Goal: Task Accomplishment & Management: Manage account settings

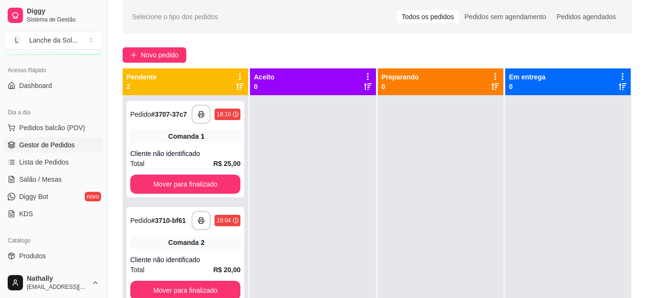
scroll to position [36, 0]
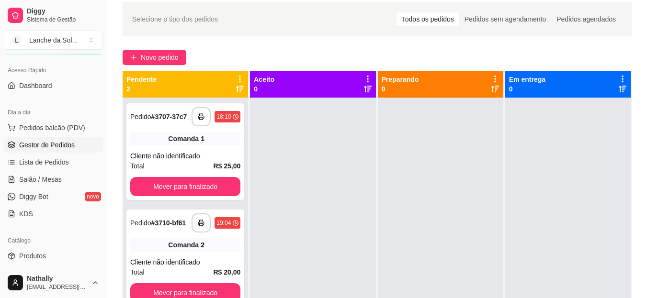
click at [46, 180] on span "Salão / Mesas" at bounding box center [40, 180] width 43 height 10
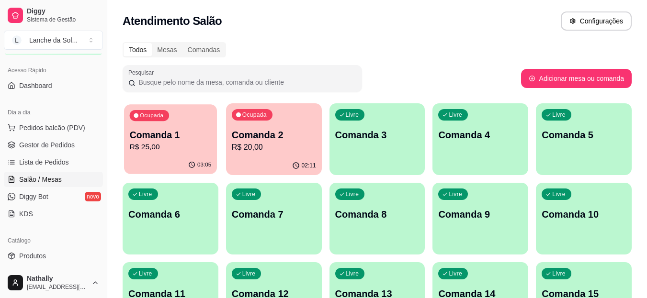
click at [183, 137] on p "Comanda 1" at bounding box center [171, 135] width 82 height 13
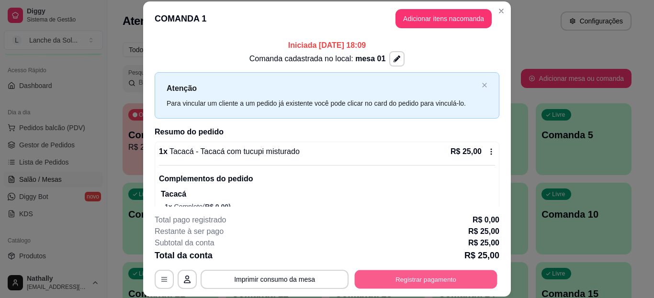
click at [415, 282] on button "Registrar pagamento" at bounding box center [426, 279] width 143 height 19
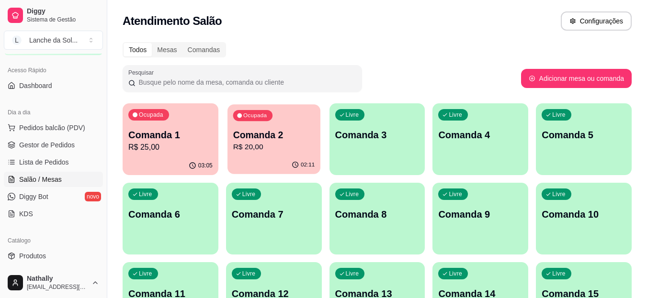
click at [280, 148] on p "R$ 20,00" at bounding box center [274, 147] width 82 height 11
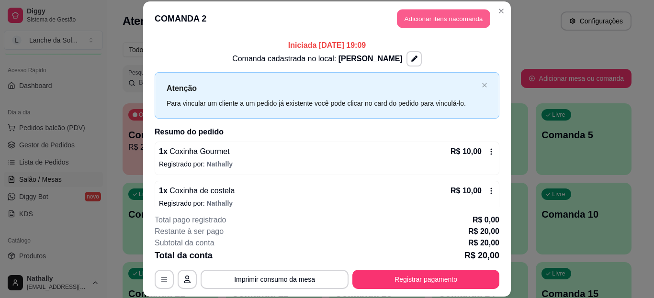
click at [436, 23] on button "Adicionar itens na comanda" at bounding box center [443, 19] width 93 height 19
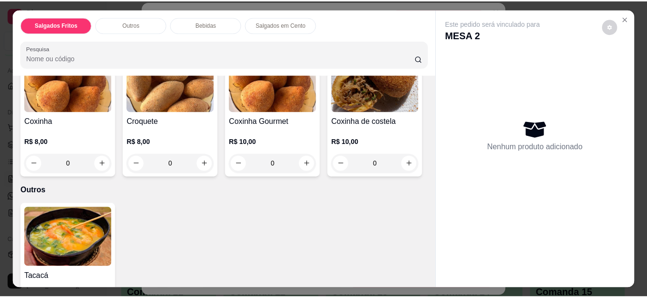
scroll to position [130, 0]
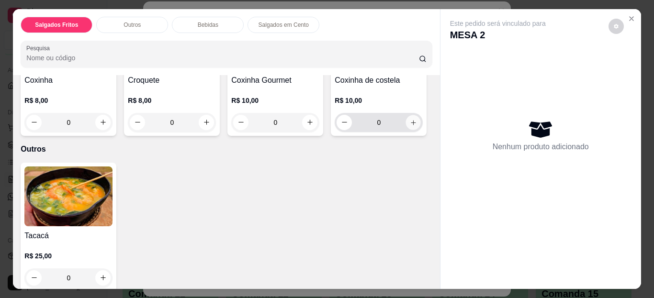
click at [410, 126] on icon "increase-product-quantity" at bounding box center [413, 122] width 7 height 7
type input "1"
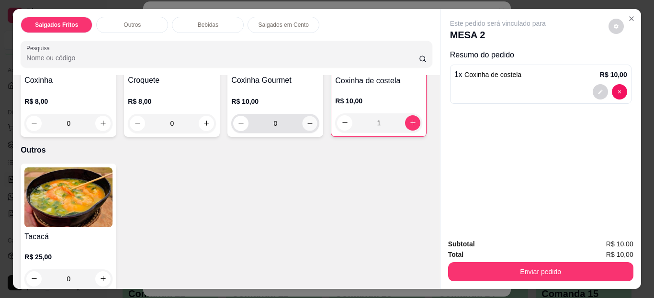
click at [308, 123] on button "increase-product-quantity" at bounding box center [310, 123] width 15 height 15
click at [308, 123] on icon "increase-product-quantity" at bounding box center [309, 123] width 7 height 7
type input "2"
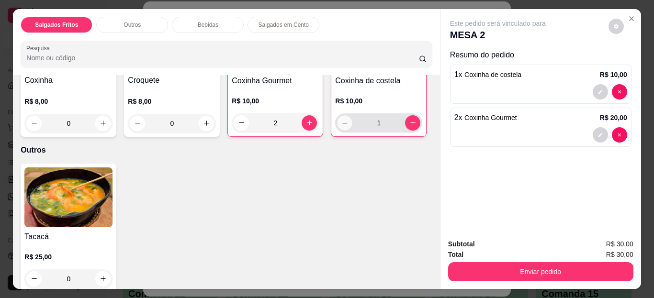
click at [341, 126] on icon "decrease-product-quantity" at bounding box center [344, 122] width 7 height 7
type input "0"
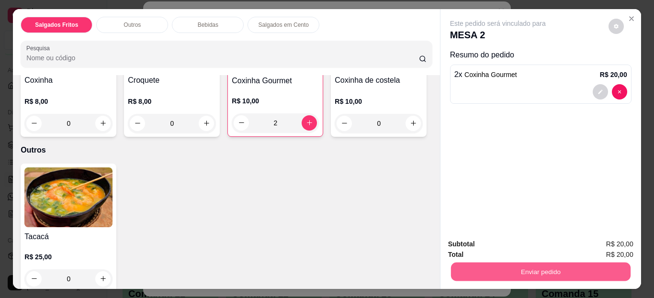
click at [455, 263] on button "Enviar pedido" at bounding box center [540, 272] width 180 height 19
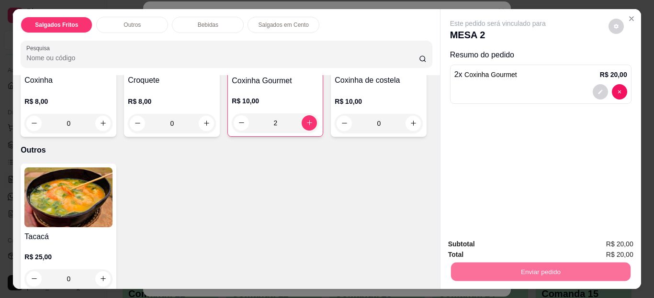
click at [626, 240] on button "Enviar pedido" at bounding box center [608, 245] width 53 height 18
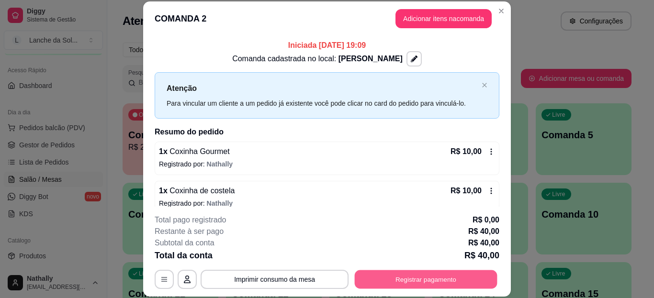
click at [393, 277] on button "Registrar pagamento" at bounding box center [426, 279] width 143 height 19
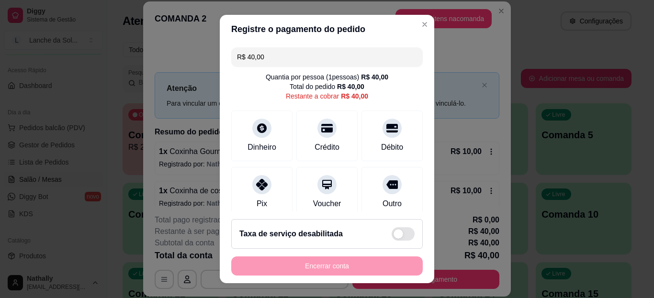
click at [276, 195] on div "Pix" at bounding box center [261, 192] width 61 height 51
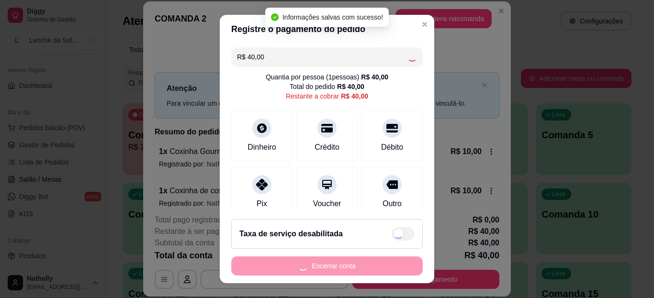
type input "R$ 0,00"
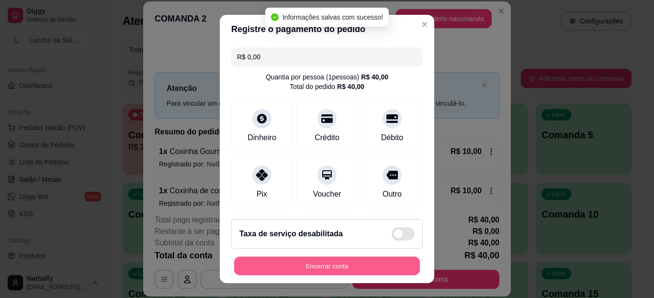
click at [344, 274] on button "Encerrar conta" at bounding box center [327, 266] width 186 height 19
